Goal: Find specific page/section: Find specific page/section

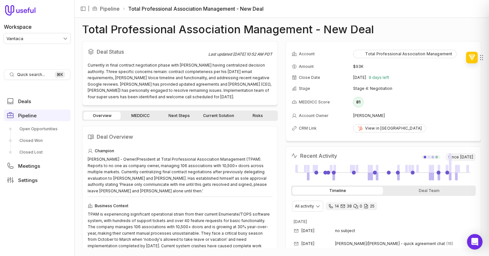
scroll to position [47, 0]
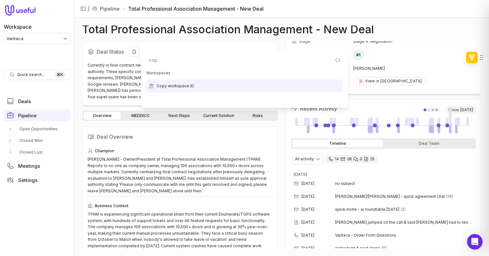
type input "copy"
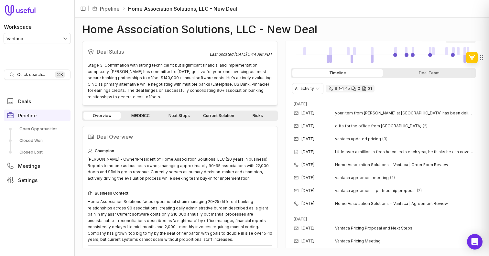
scroll to position [123, 0]
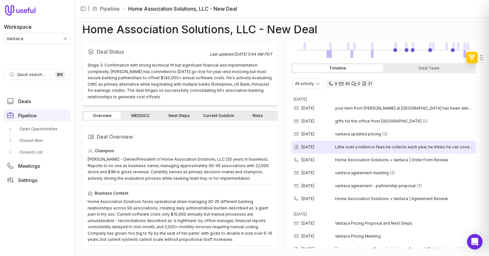
click at [344, 145] on span "Little over a million in fees he collects each year, he thinks he can cover the…" at bounding box center [404, 147] width 138 height 5
